Goal: Check status

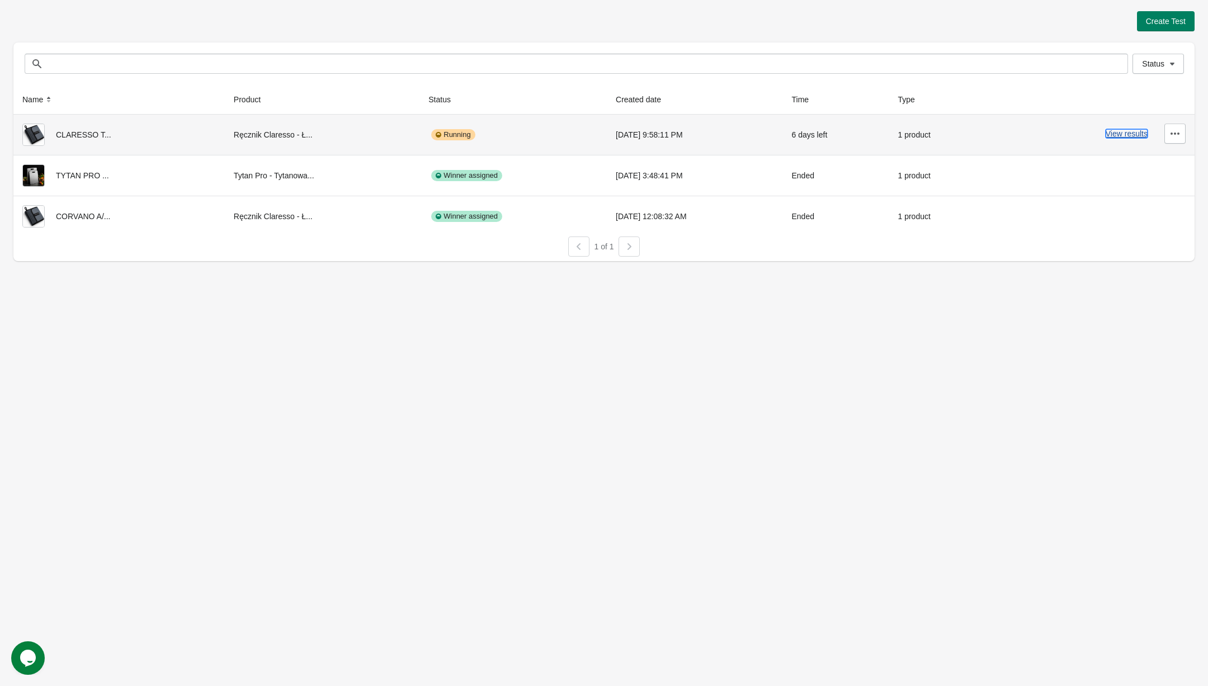
click at [1143, 134] on button "View results" at bounding box center [1126, 133] width 42 height 9
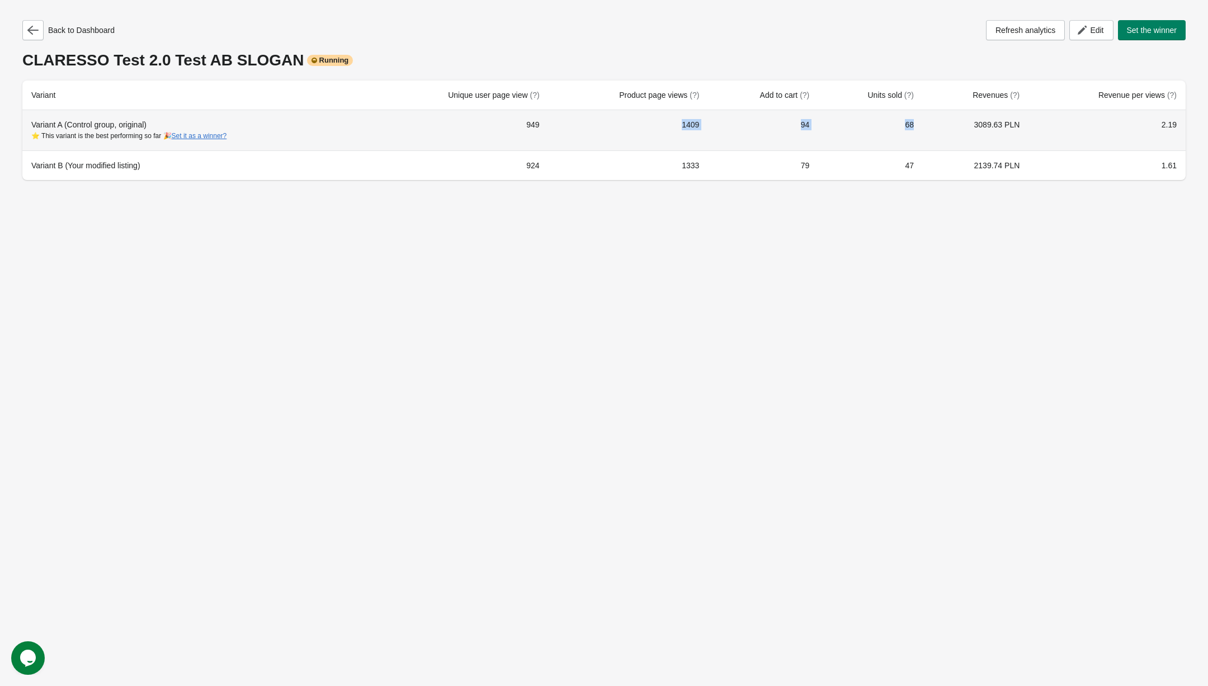
drag, startPoint x: 650, startPoint y: 134, endPoint x: 893, endPoint y: 133, distance: 242.7
click at [893, 133] on tr "Variant A (Control group, original) ⭐ This variant is the best performing so fa…" at bounding box center [603, 130] width 1163 height 40
click at [895, 133] on td "68" at bounding box center [870, 130] width 105 height 40
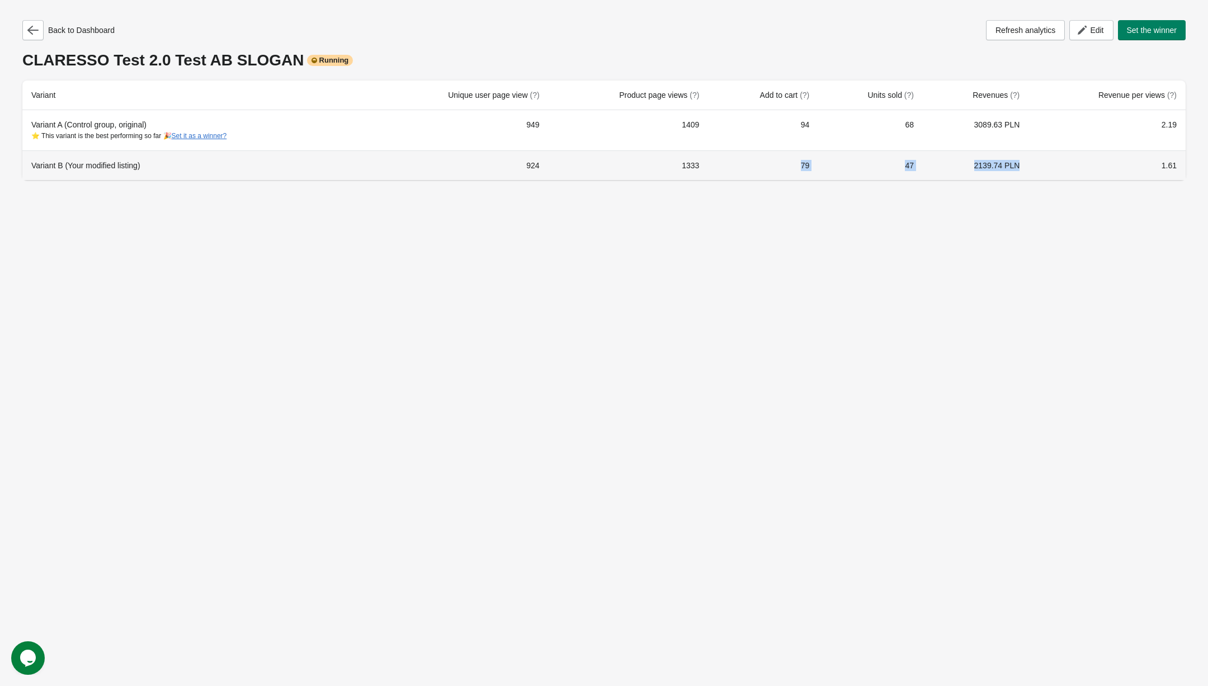
drag, startPoint x: 807, startPoint y: 166, endPoint x: 1020, endPoint y: 166, distance: 213.0
click at [1020, 166] on tr "Variant B (Your modified listing) 924 1333 79 47 2139.74 PLN 1.61" at bounding box center [603, 165] width 1163 height 30
click at [1020, 166] on td "2139.74 PLN" at bounding box center [976, 165] width 106 height 30
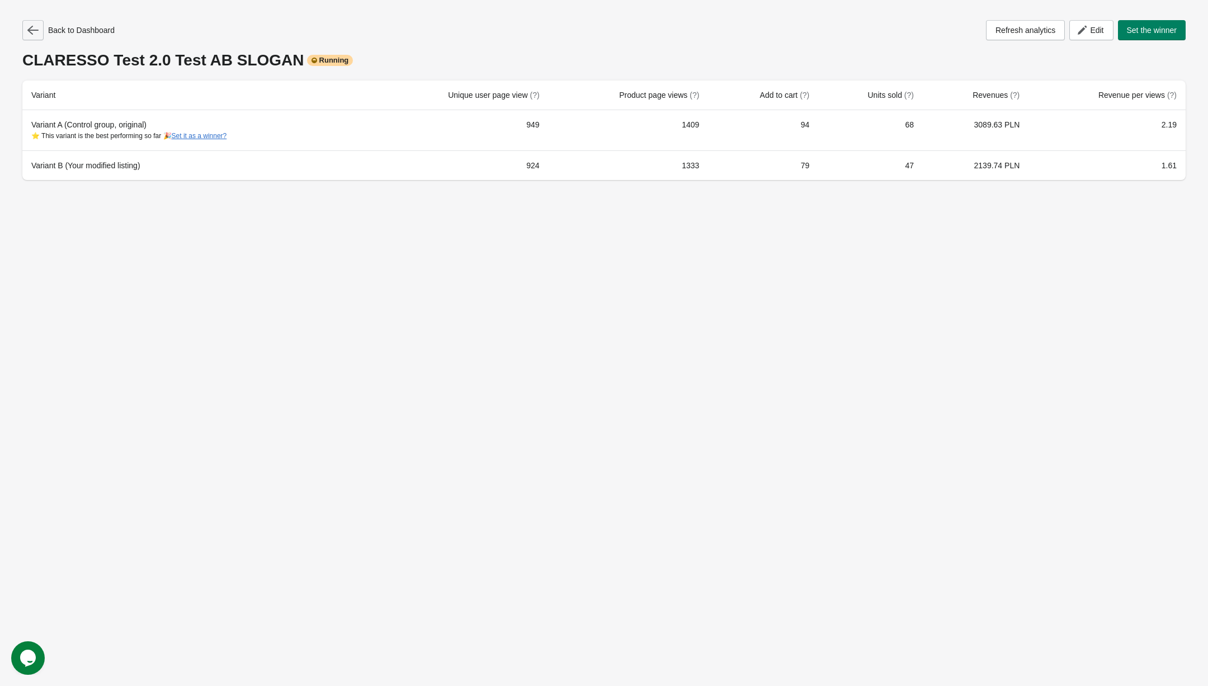
click at [32, 34] on icon "button" at bounding box center [32, 30] width 11 height 11
